Goal: Task Accomplishment & Management: Use online tool/utility

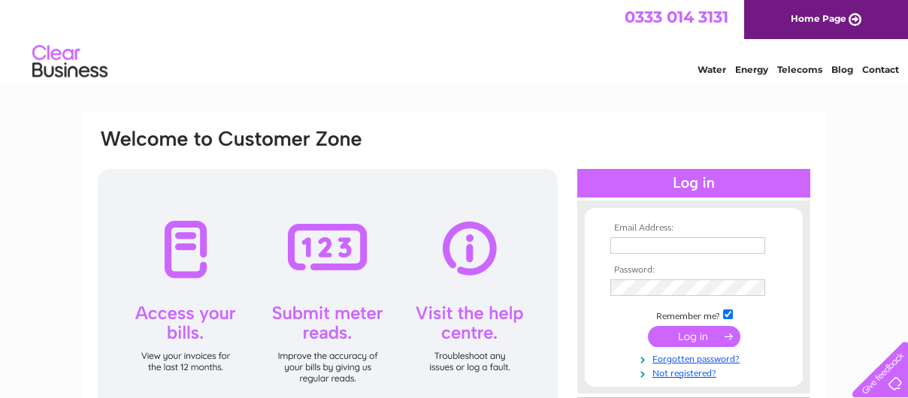
type input "secamb.unison20111@gmail.com"
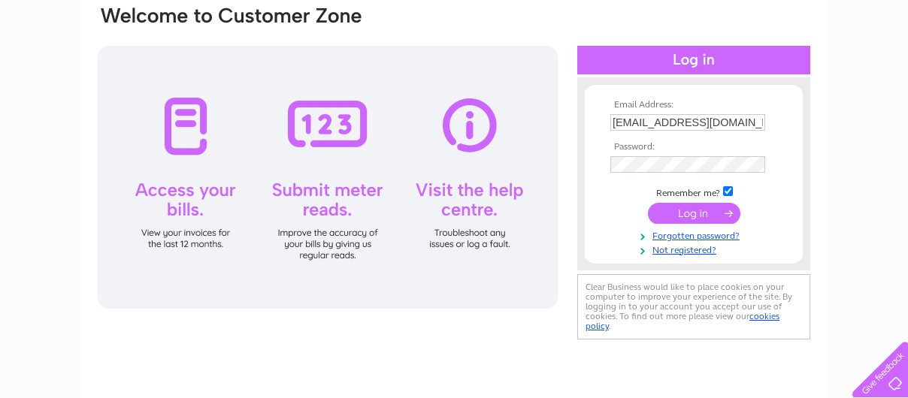
scroll to position [119, 0]
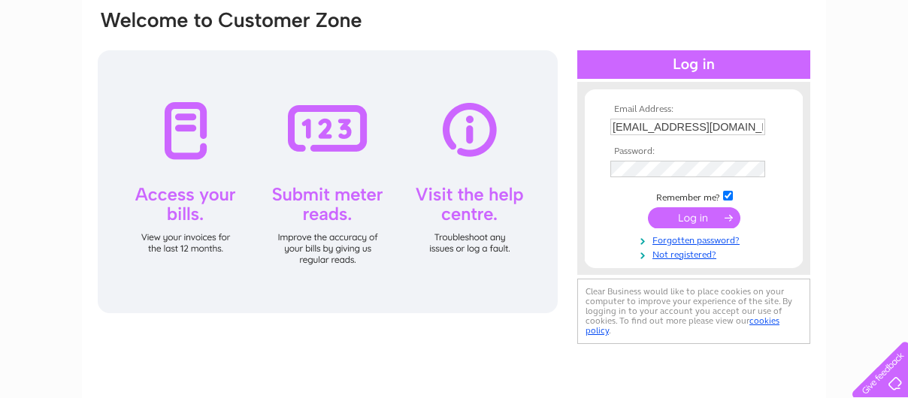
click at [677, 214] on input "submit" at bounding box center [694, 217] width 92 height 21
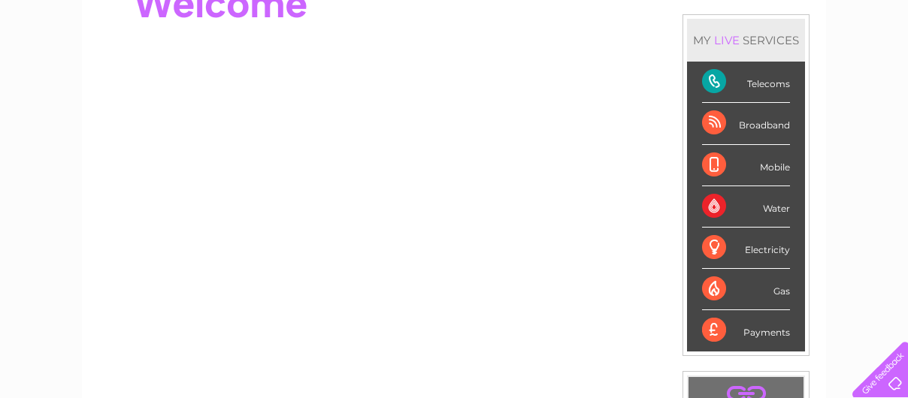
scroll to position [180, 0]
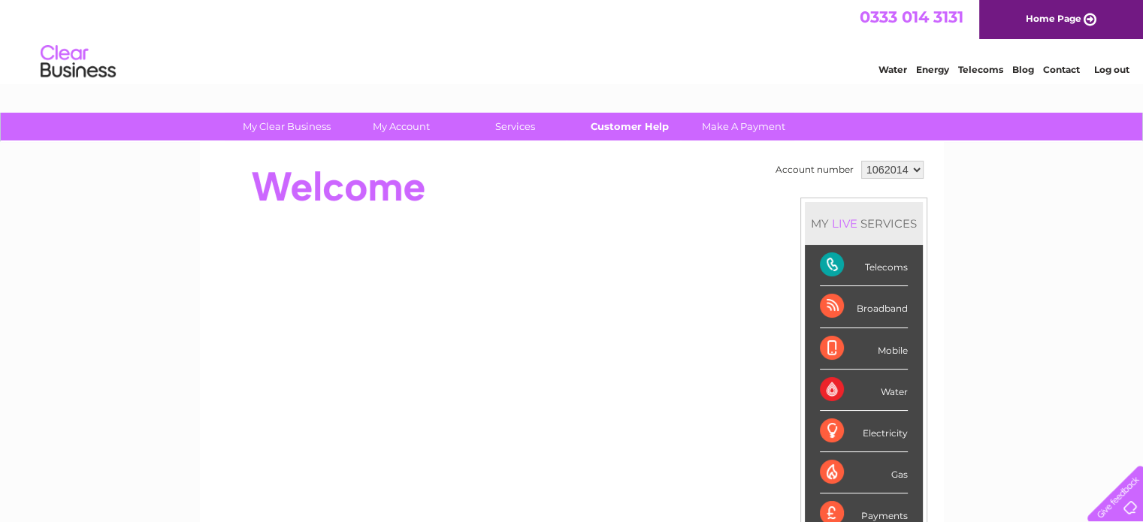
click at [604, 123] on link "Customer Help" at bounding box center [629, 127] width 124 height 28
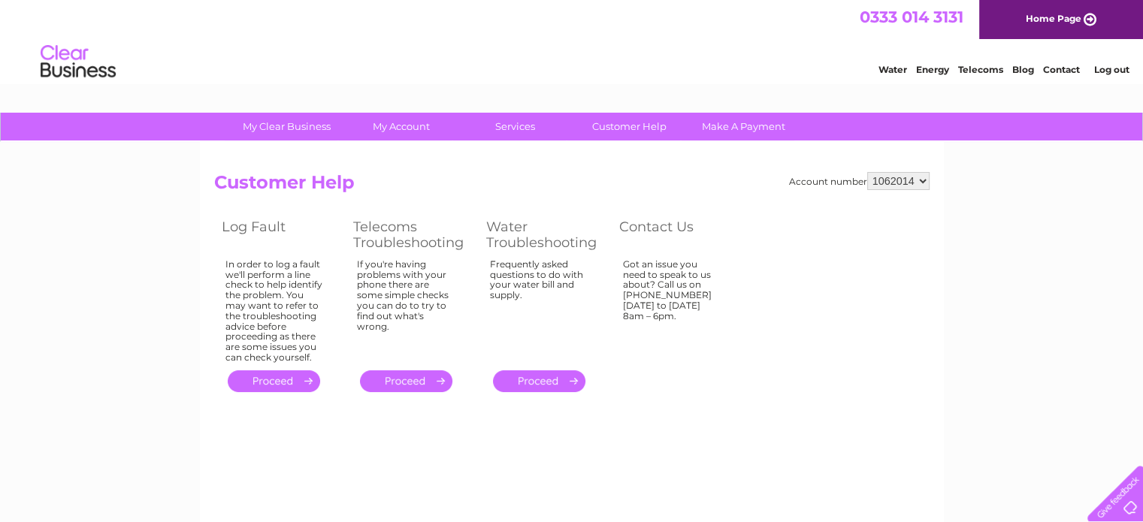
click at [259, 380] on link "." at bounding box center [274, 382] width 92 height 22
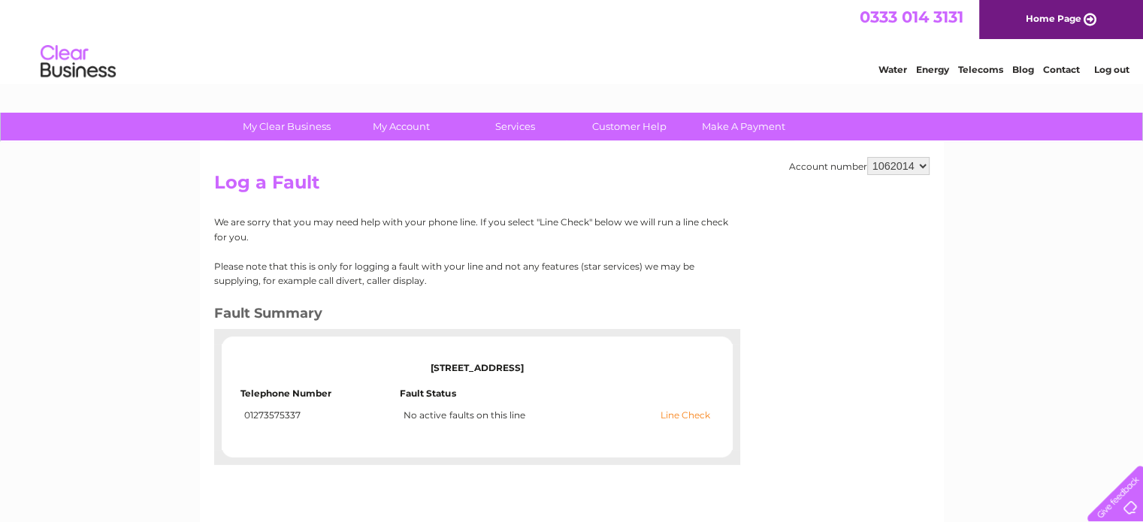
click at [685, 415] on link "Line Check" at bounding box center [686, 415] width 50 height 11
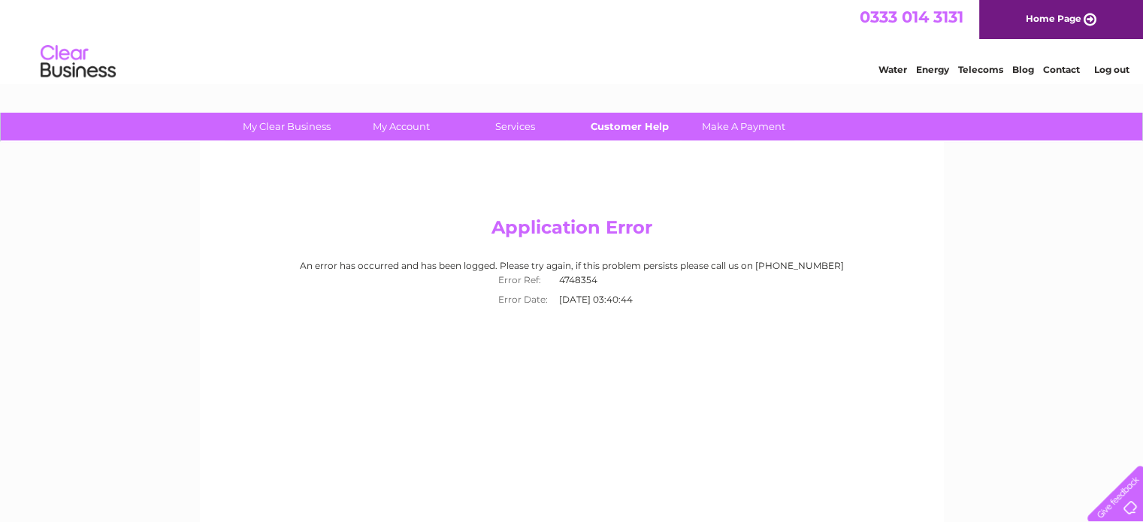
click at [618, 126] on link "Customer Help" at bounding box center [629, 127] width 124 height 28
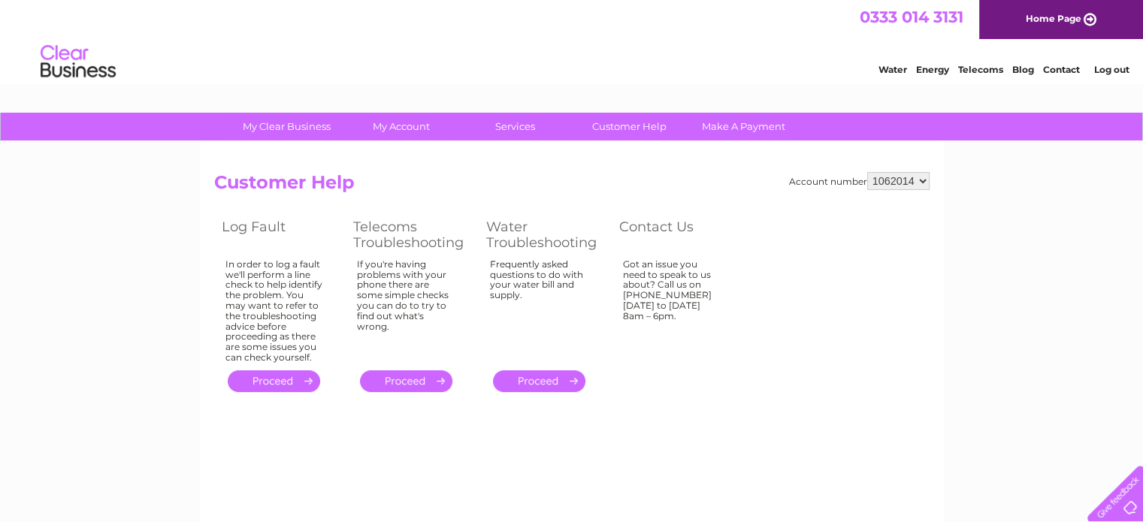
click at [265, 377] on link "." at bounding box center [274, 382] width 92 height 22
click at [265, 380] on link "." at bounding box center [274, 382] width 92 height 22
click at [266, 380] on link "." at bounding box center [274, 382] width 92 height 22
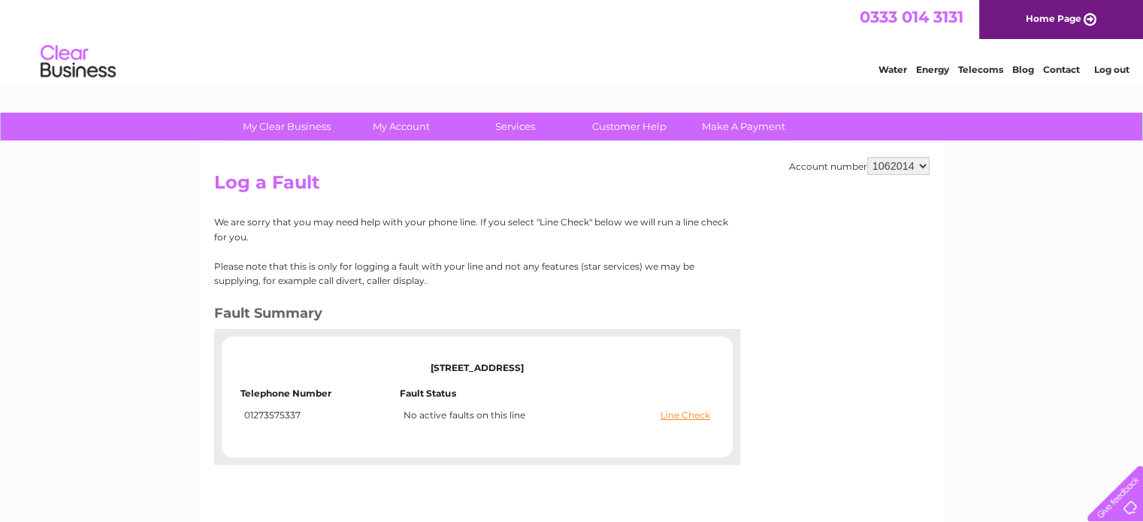
drag, startPoint x: 301, startPoint y: 409, endPoint x: 250, endPoint y: 400, distance: 51.9
click at [243, 402] on tbody "[STREET_ADDRESS] Telephone Number Fault Status 01273575337 Line Check No active…" at bounding box center [478, 386] width 474 height 76
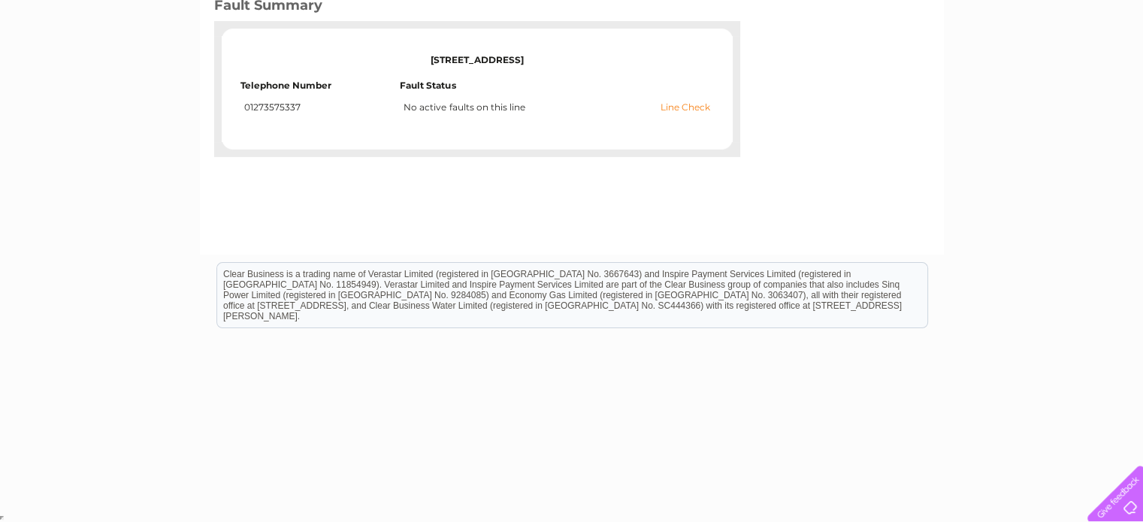
click at [682, 107] on link "Line Check" at bounding box center [686, 107] width 50 height 11
